Goal: Task Accomplishment & Management: Manage account settings

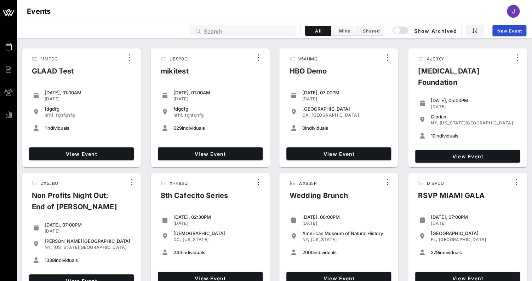
click at [262, 30] on input "Search" at bounding box center [248, 30] width 88 height 9
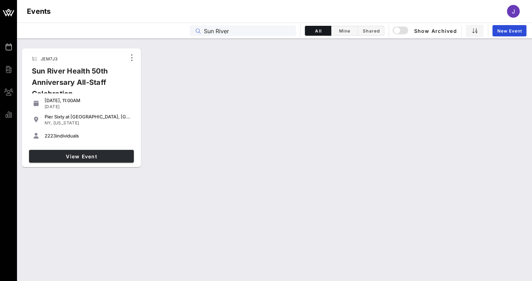
type input "Sun River"
click at [106, 159] on link "View Event" at bounding box center [81, 156] width 105 height 13
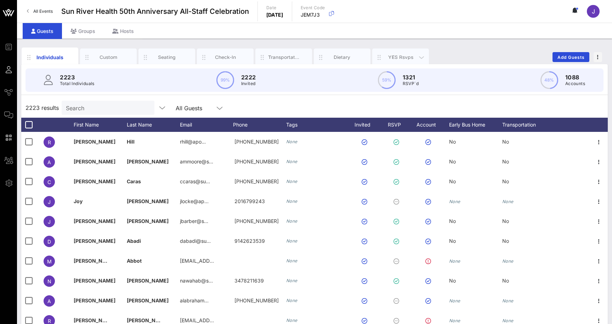
click at [394, 57] on div "YES Rsvps" at bounding box center [401, 57] width 32 height 7
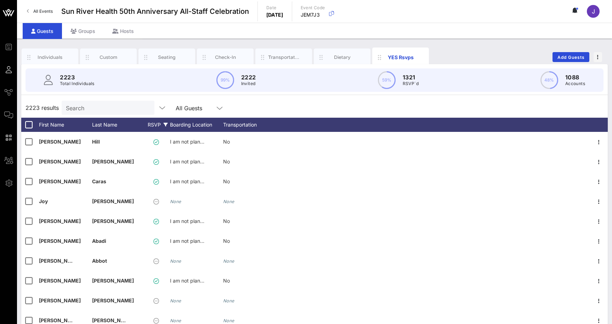
click at [153, 121] on div "RSVP" at bounding box center [157, 125] width 25 height 14
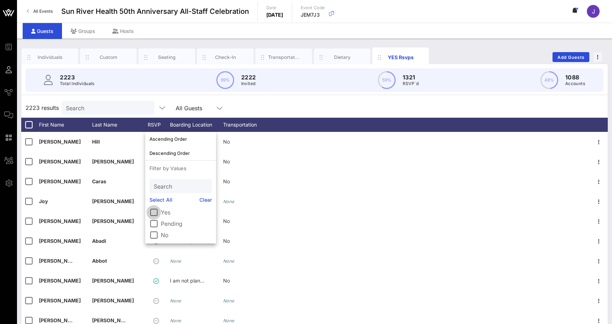
click at [157, 211] on div at bounding box center [154, 212] width 12 height 12
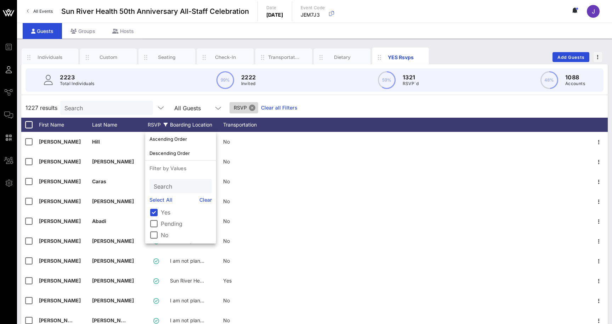
click at [254, 107] on button "Close" at bounding box center [252, 107] width 6 height 6
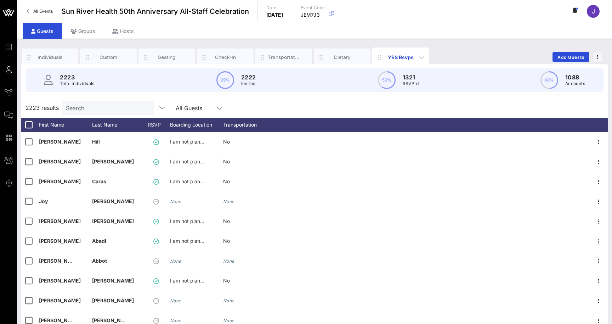
click at [404, 58] on div "YES Rsvps" at bounding box center [401, 56] width 32 height 7
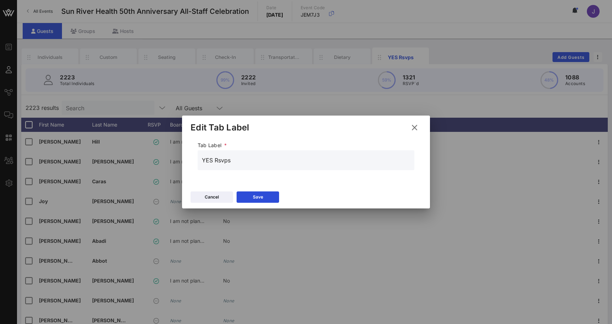
click at [415, 126] on icon at bounding box center [415, 127] width 10 height 8
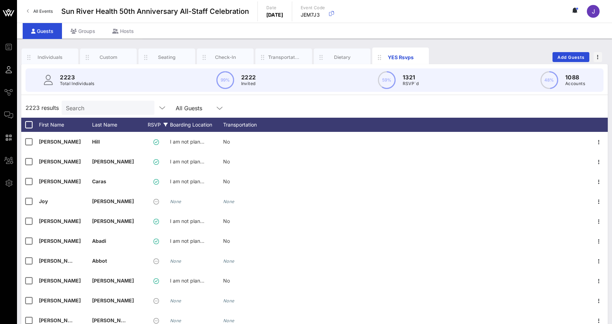
click at [152, 126] on div "RSVP" at bounding box center [157, 125] width 25 height 14
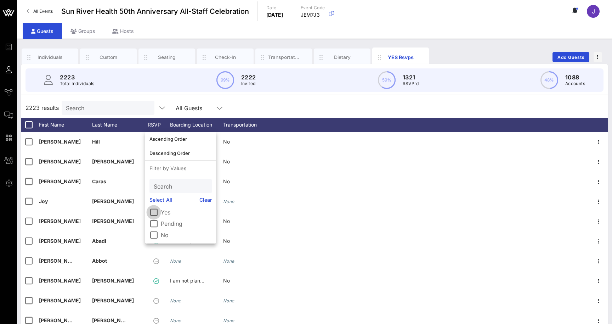
click at [157, 214] on div at bounding box center [154, 212] width 12 height 12
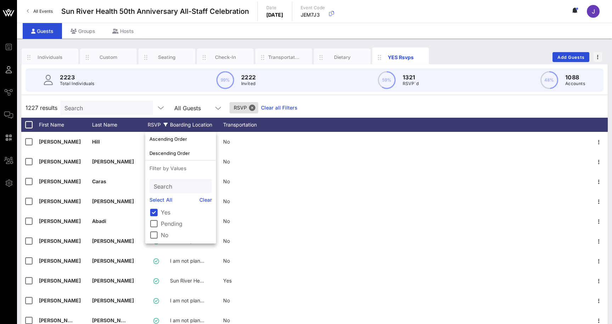
click at [173, 99] on div "1227 results Search All Guests RSVP Clear all Filters" at bounding box center [314, 108] width 586 height 20
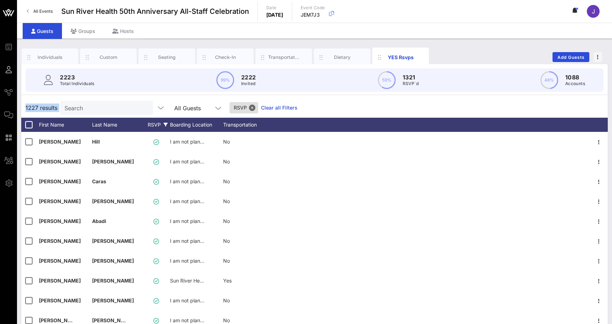
drag, startPoint x: 59, startPoint y: 108, endPoint x: 22, endPoint y: 108, distance: 37.9
click at [22, 108] on div "1227 results Search All Guests RSVP Clear all Filters" at bounding box center [314, 108] width 586 height 20
click at [241, 113] on span "RSVP" at bounding box center [244, 107] width 20 height 11
click at [252, 106] on button "Close" at bounding box center [252, 107] width 6 height 6
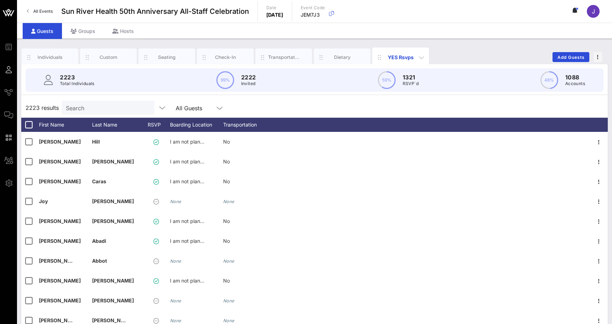
click at [401, 56] on div "YES Rsvps" at bounding box center [401, 56] width 32 height 7
click at [421, 56] on icon "button" at bounding box center [421, 57] width 8 height 8
click at [155, 125] on div "RSVP" at bounding box center [157, 125] width 25 height 14
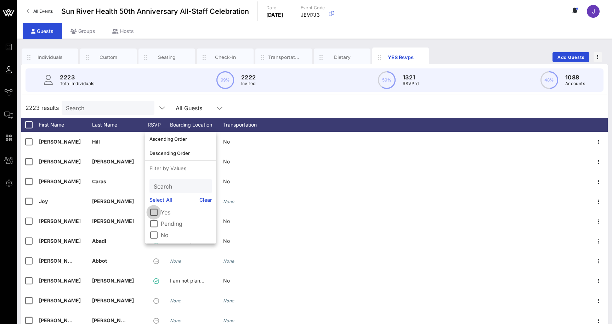
click at [154, 213] on div at bounding box center [154, 212] width 12 height 12
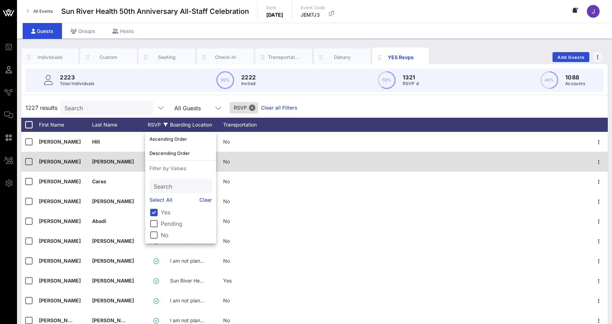
click at [295, 154] on div at bounding box center [433, 162] width 314 height 20
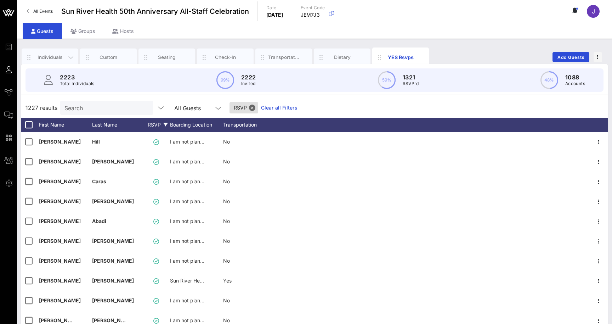
click at [60, 55] on div "Individuals" at bounding box center [50, 57] width 32 height 7
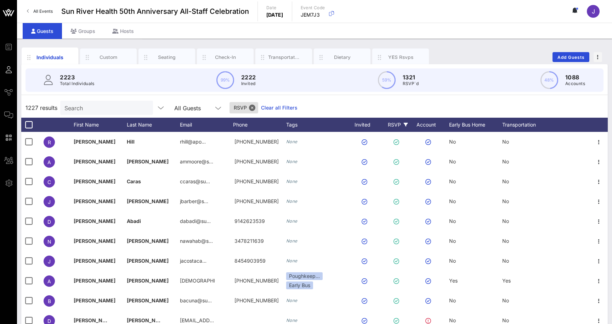
click at [394, 126] on div "RSVP" at bounding box center [397, 125] width 25 height 14
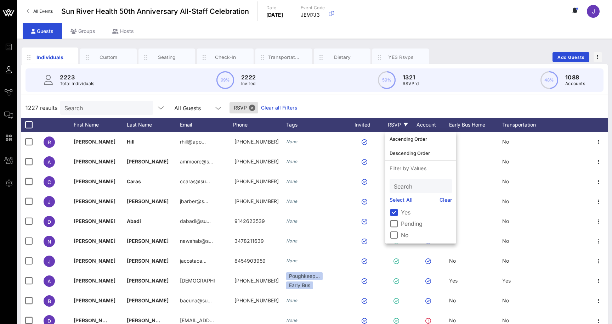
click at [397, 120] on div "RSVP" at bounding box center [397, 125] width 25 height 14
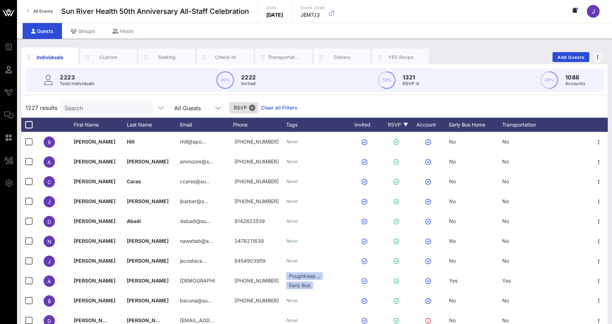
click at [396, 126] on div "RSVP" at bounding box center [397, 125] width 25 height 14
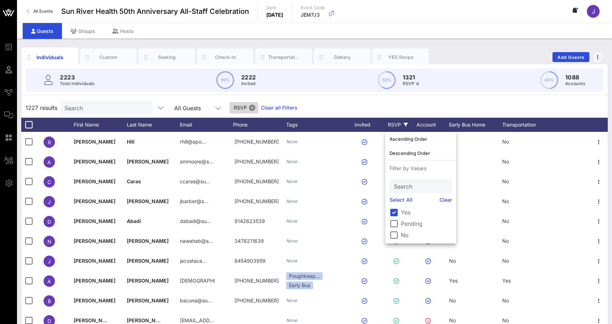
click at [253, 110] on button "Close" at bounding box center [252, 107] width 6 height 6
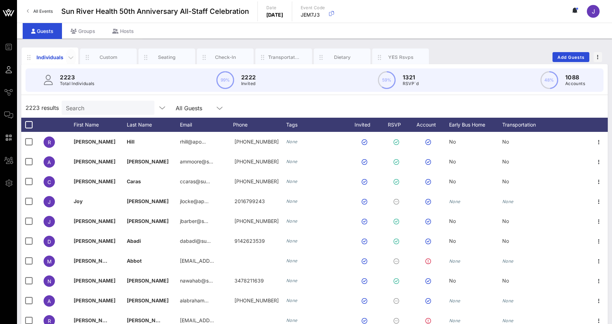
click at [71, 59] on icon "button" at bounding box center [71, 57] width 8 height 8
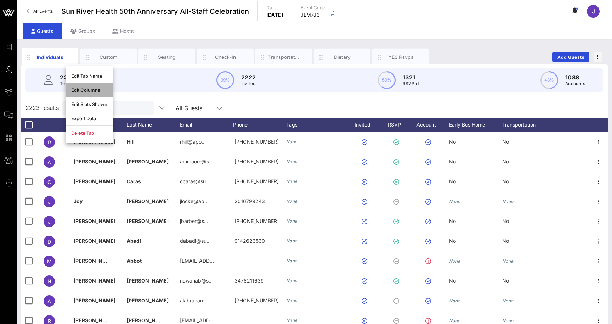
click at [77, 89] on div "Edit Columns" at bounding box center [89, 90] width 36 height 6
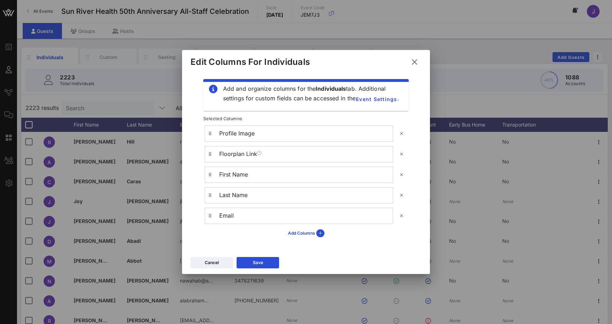
click at [412, 64] on icon at bounding box center [415, 62] width 10 height 8
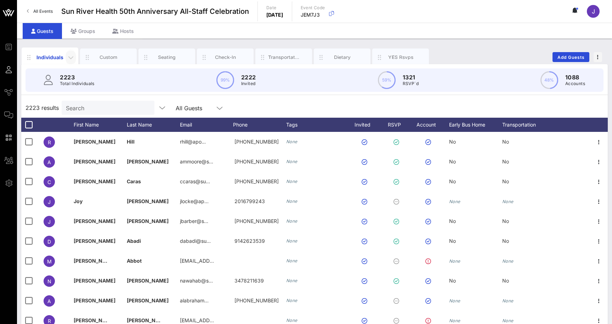
click at [74, 59] on icon "button" at bounding box center [71, 57] width 8 height 8
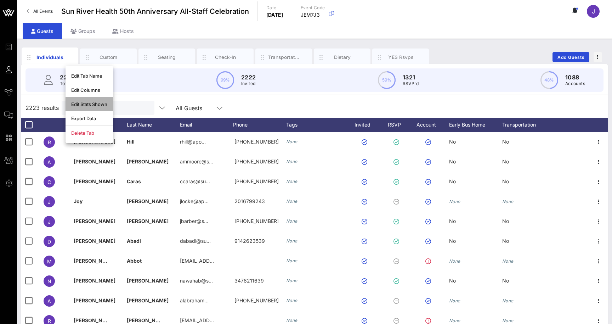
click at [80, 104] on div "Edit Stats Shown" at bounding box center [89, 104] width 36 height 6
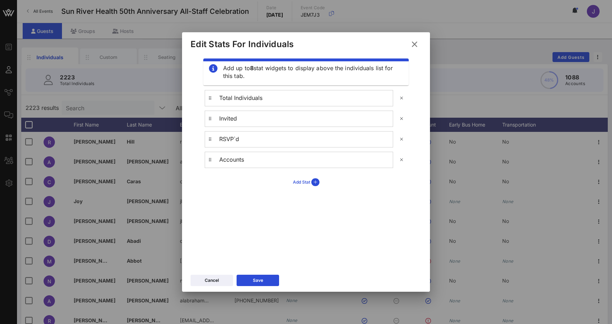
click at [303, 182] on button "Add Stat" at bounding box center [306, 182] width 35 height 12
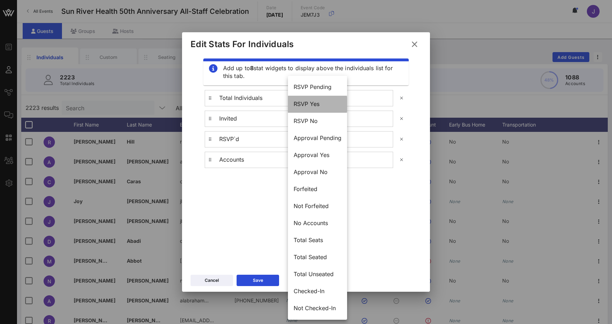
click at [307, 103] on div "RSVP Yes" at bounding box center [317, 104] width 48 height 7
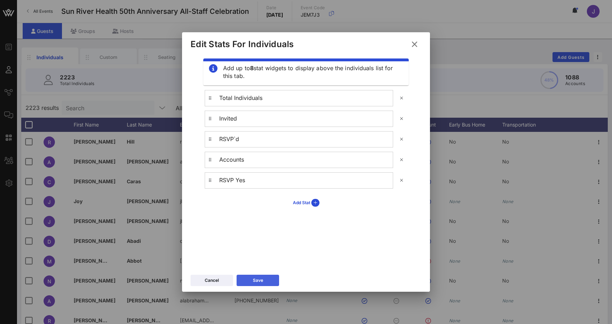
click at [252, 279] on button "Save" at bounding box center [257, 279] width 42 height 11
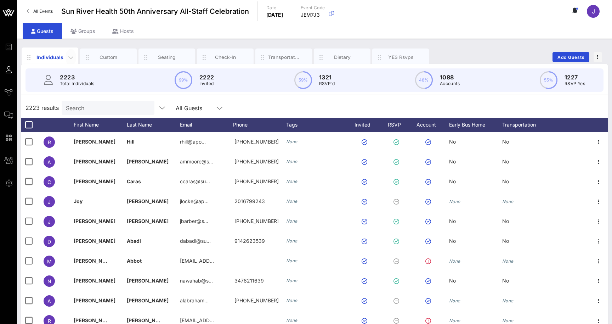
click at [72, 56] on icon "button" at bounding box center [71, 57] width 8 height 8
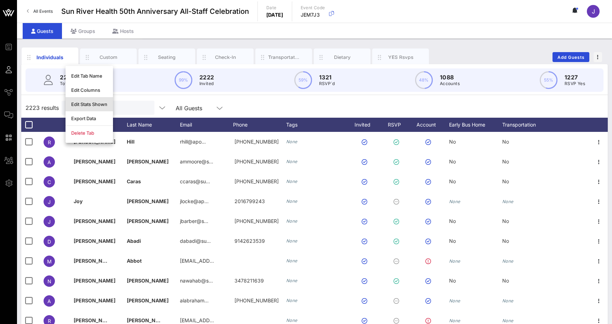
click at [81, 104] on div "Edit Stats Shown" at bounding box center [89, 104] width 36 height 6
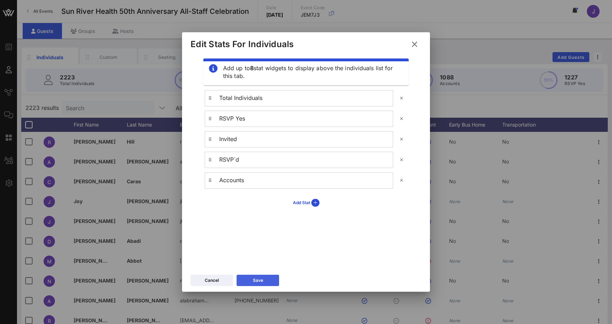
click at [259, 283] on div "Save" at bounding box center [258, 280] width 10 height 7
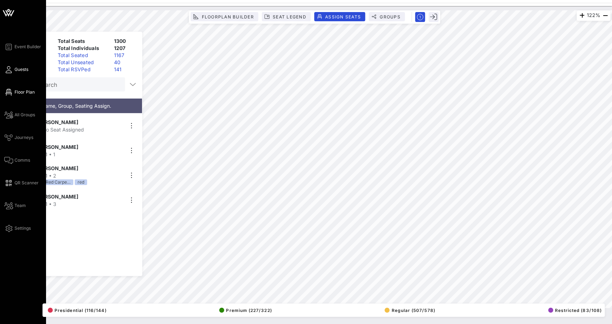
click at [14, 73] on link "Guests" at bounding box center [16, 69] width 24 height 8
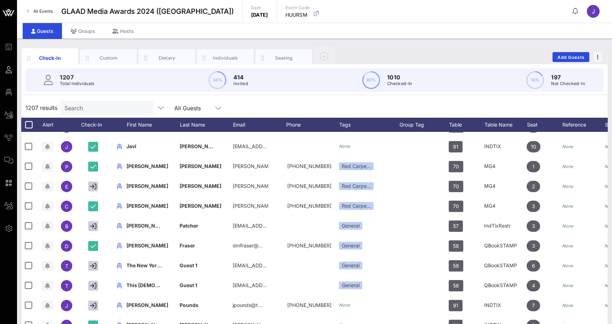
scroll to position [0, 0]
